Goal: Information Seeking & Learning: Learn about a topic

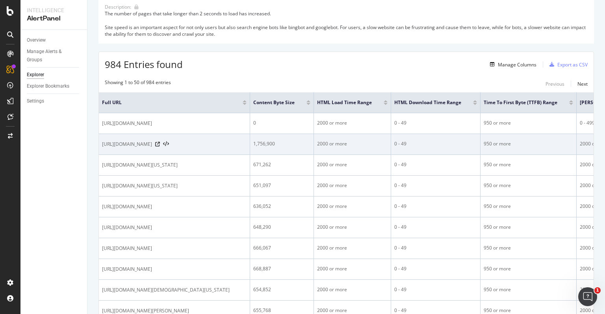
click at [239, 148] on div "[URL][DOMAIN_NAME]" at bounding box center [174, 145] width 144 height 8
click at [152, 148] on span "[URL][DOMAIN_NAME]" at bounding box center [127, 145] width 50 height 8
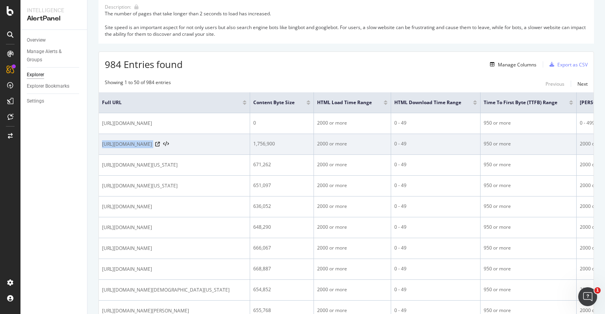
click at [152, 148] on span "[URL][DOMAIN_NAME]" at bounding box center [127, 145] width 50 height 8
copy div "[URL][DOMAIN_NAME]"
click at [310, 148] on div "1,756,900" at bounding box center [281, 144] width 57 height 7
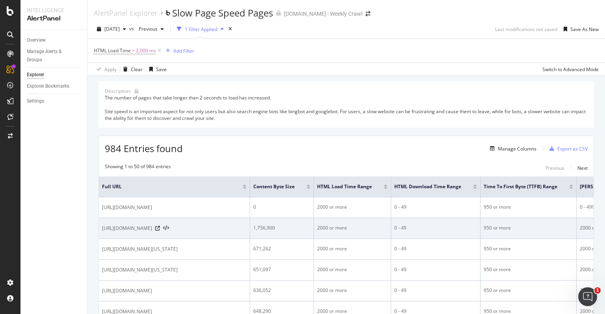
scroll to position [37, 0]
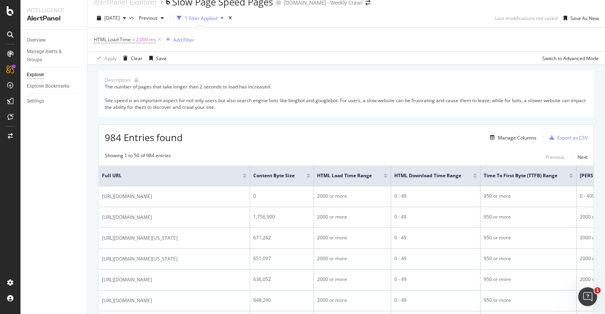
scroll to position [11, 0]
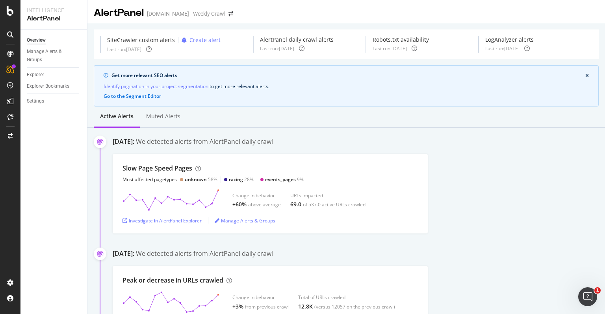
scroll to position [76, 0]
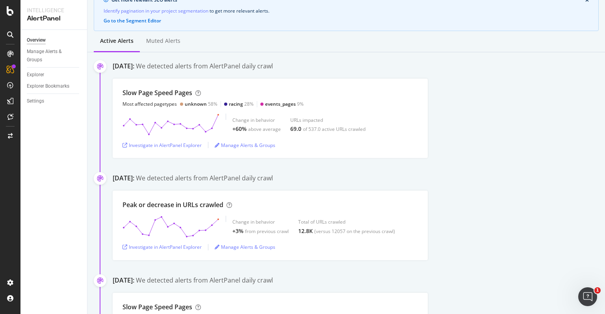
click at [440, 104] on div "Slow Page Speed Pages Most affected pagetypes unknown 58% racing 28% events_pag…" at bounding box center [359, 119] width 492 height 80
click at [354, 68] on div "October 10th 2025: We detected alerts from AlertPanel daily crawl" at bounding box center [359, 67] width 492 height 11
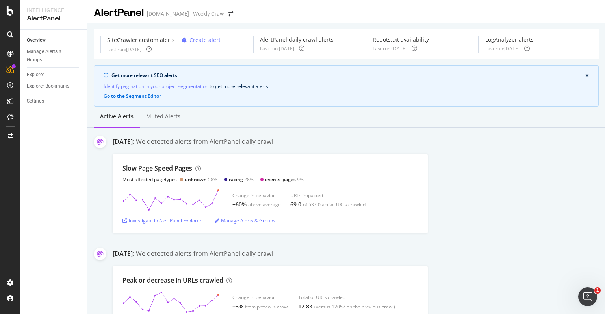
click at [346, 82] on div "Identify pagination in your project segmentation to get more relevant alerts ." at bounding box center [346, 86] width 485 height 8
